Goal: Information Seeking & Learning: Learn about a topic

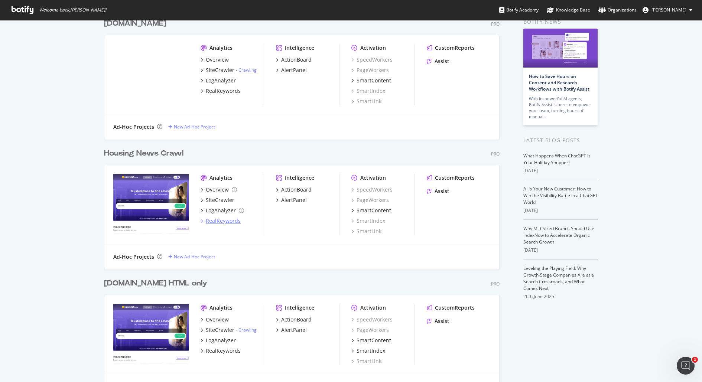
scroll to position [38, 0]
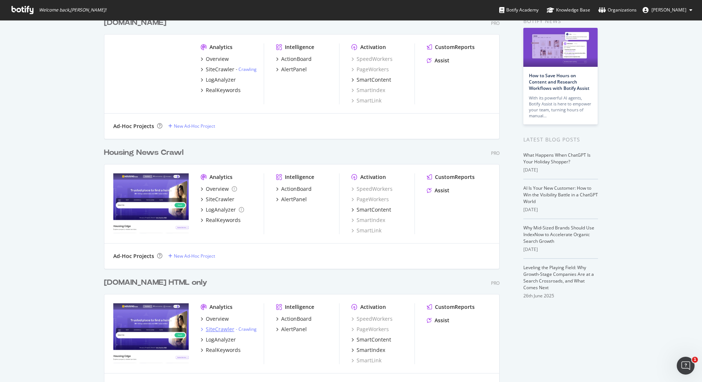
click at [218, 330] on div "SiteCrawler" at bounding box center [220, 329] width 29 height 7
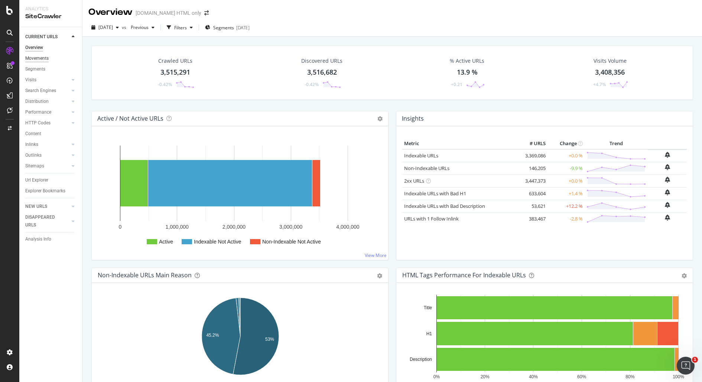
click at [39, 58] on div "Movements" at bounding box center [36, 59] width 23 height 8
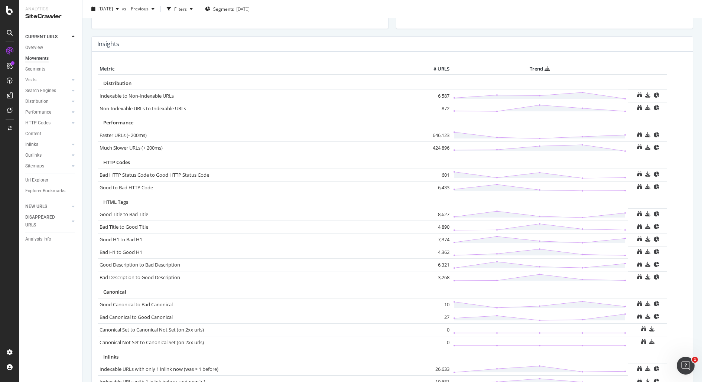
scroll to position [328, 0]
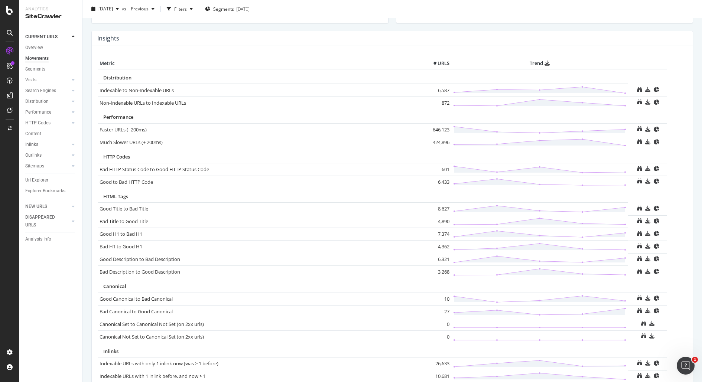
click at [137, 206] on link "Good Title to Bad Title" at bounding box center [124, 208] width 49 height 7
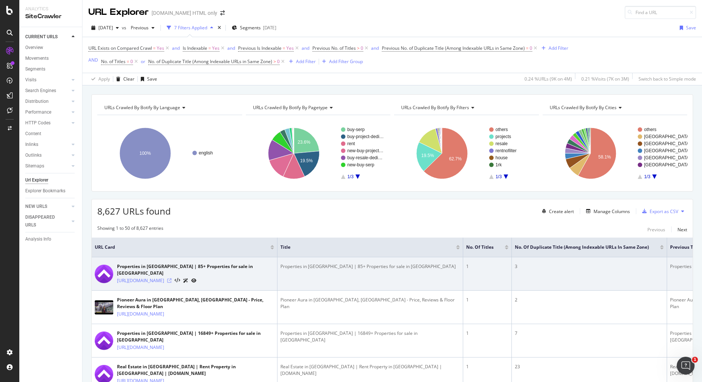
click at [172, 283] on icon at bounding box center [169, 280] width 4 height 4
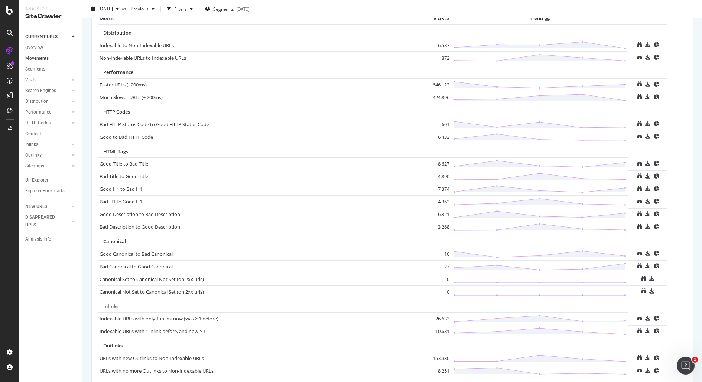
scroll to position [404, 0]
